Goal: Information Seeking & Learning: Learn about a topic

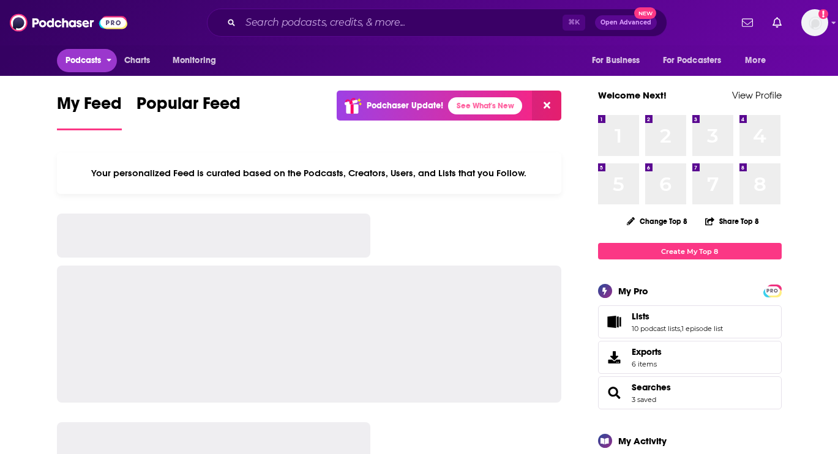
click at [81, 59] on span "Podcasts" at bounding box center [83, 60] width 36 height 17
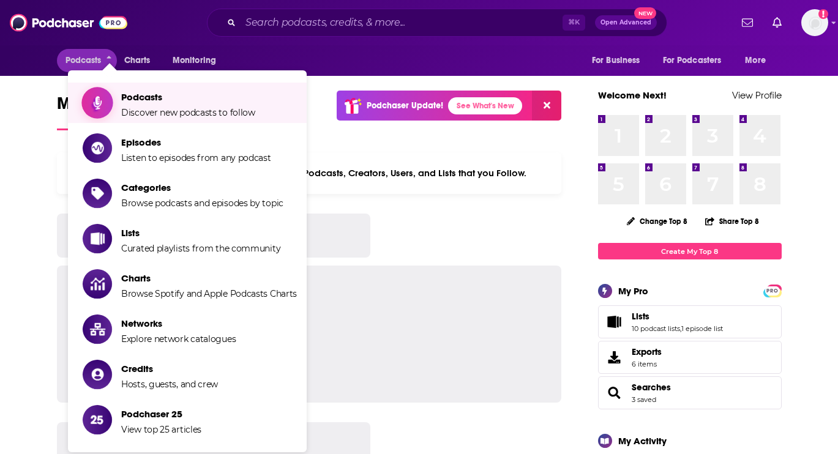
click at [195, 119] on li "Podcasts Discover new podcasts to follow" at bounding box center [187, 103] width 239 height 40
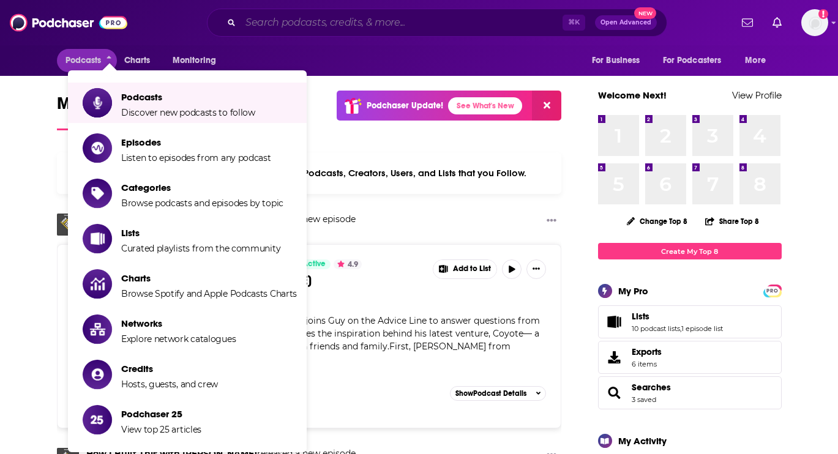
click at [282, 30] on input "Search podcasts, credits, & more..." at bounding box center [402, 23] width 322 height 20
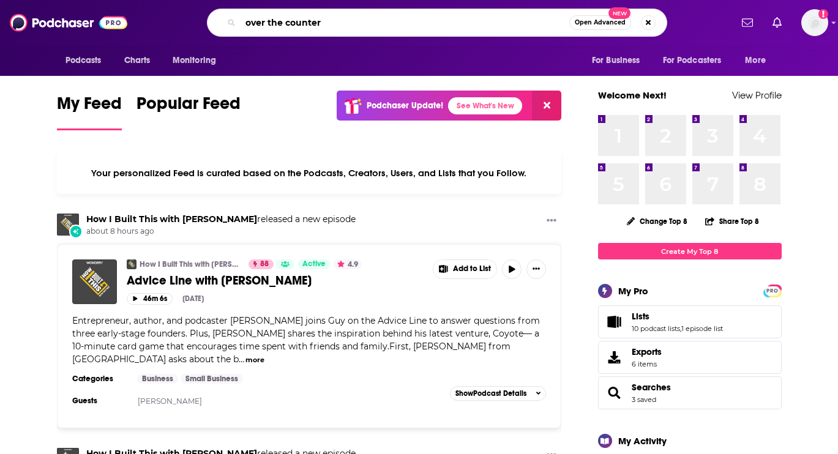
type input "over the counter"
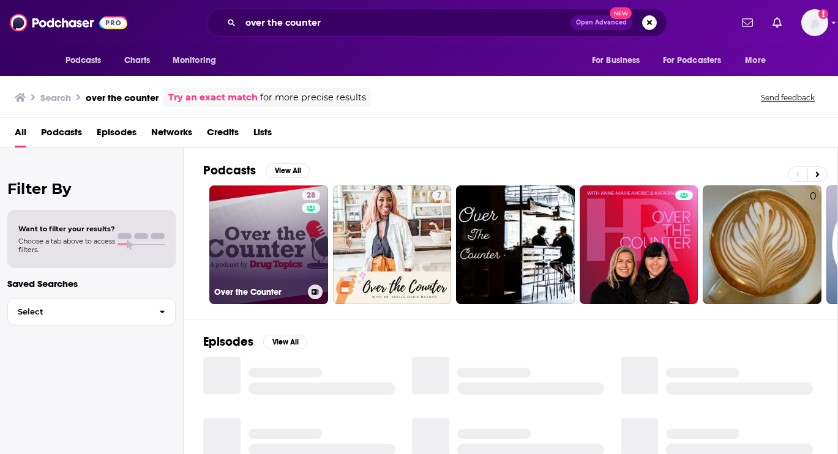
click at [291, 247] on link "28 Over the Counter" at bounding box center [268, 244] width 119 height 119
